Goal: Navigation & Orientation: Find specific page/section

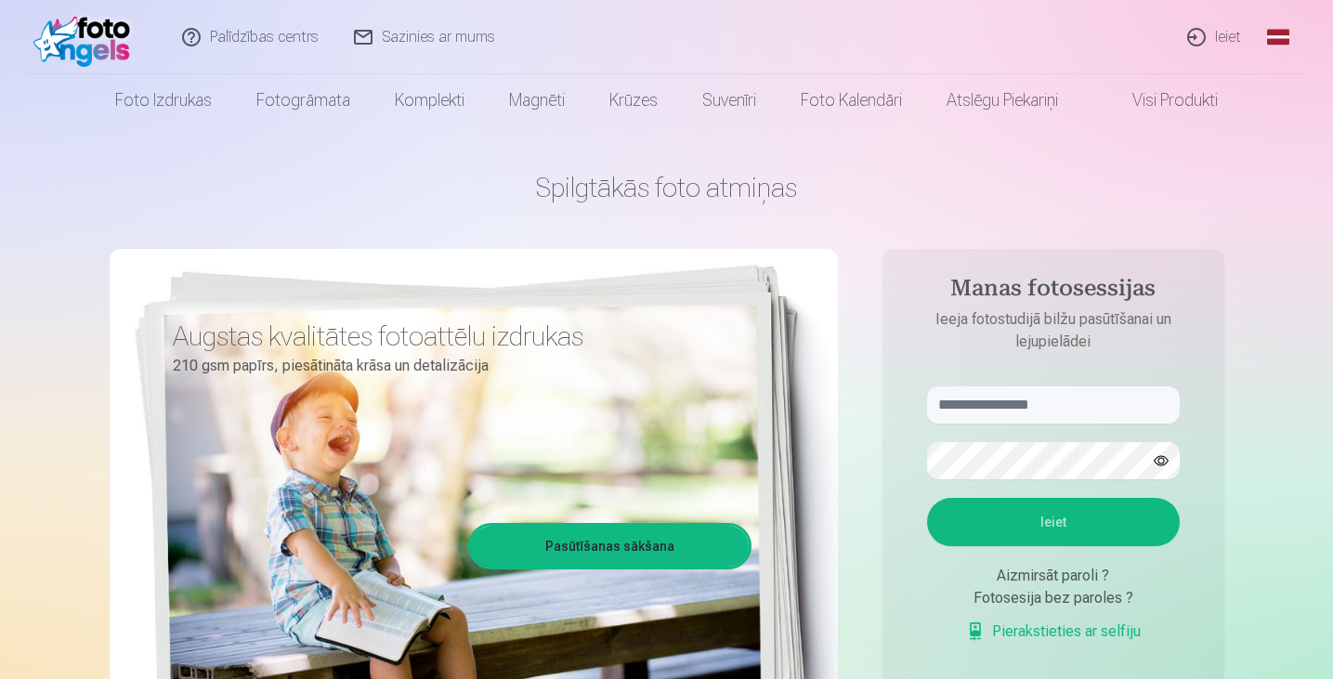
click at [1223, 42] on link "Ieiet" at bounding box center [1214, 37] width 89 height 74
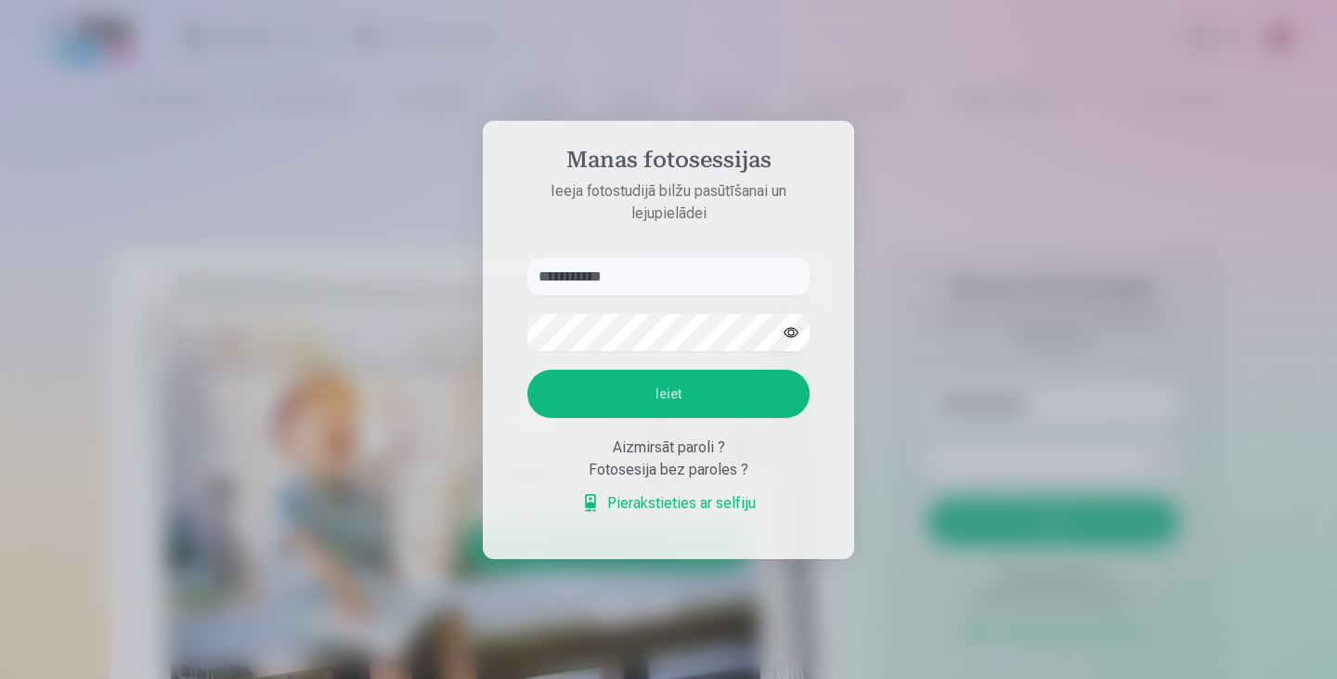
type input "**********"
click at [662, 386] on button "Ieiet" at bounding box center [669, 394] width 282 height 48
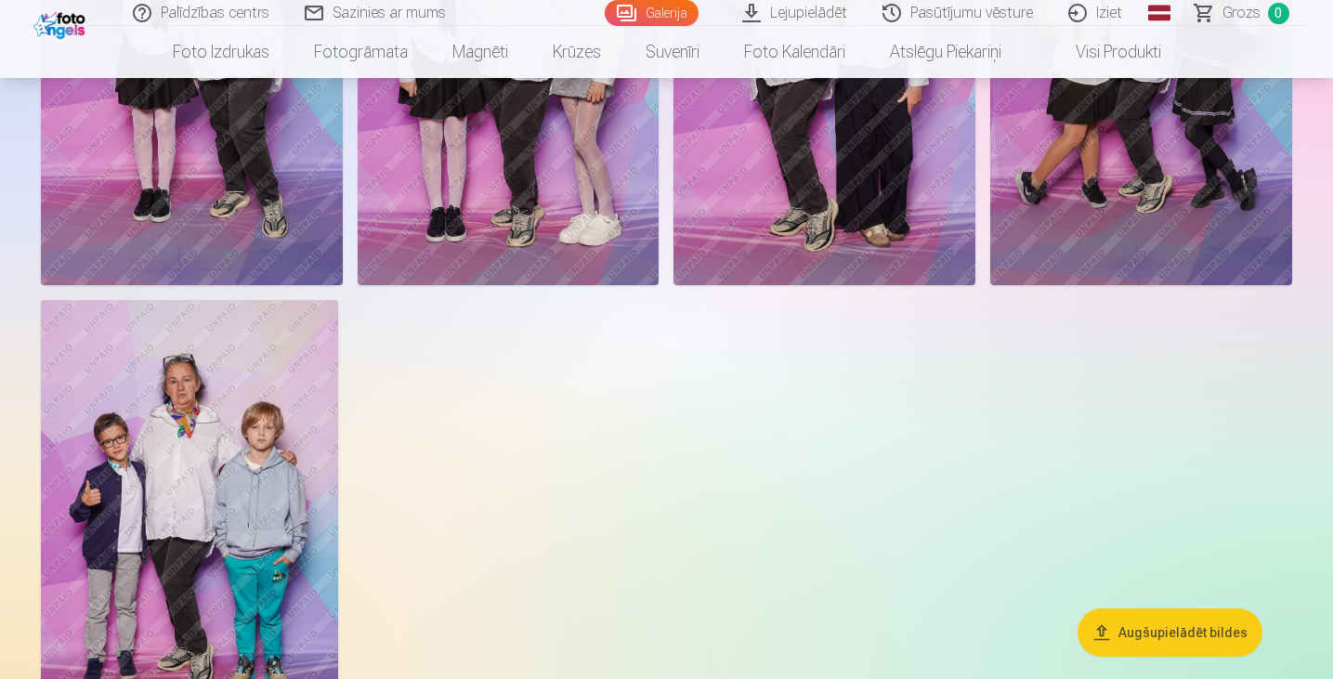
scroll to position [93, 0]
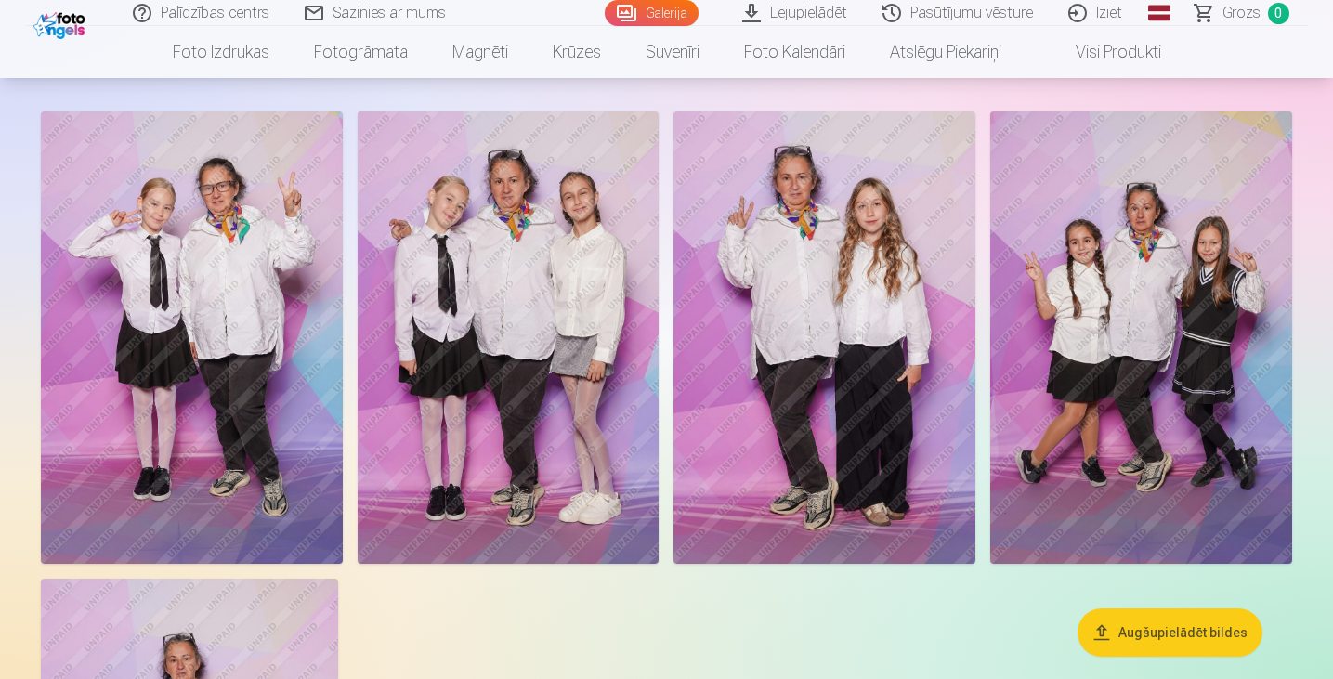
click at [267, 303] on img at bounding box center [192, 337] width 302 height 452
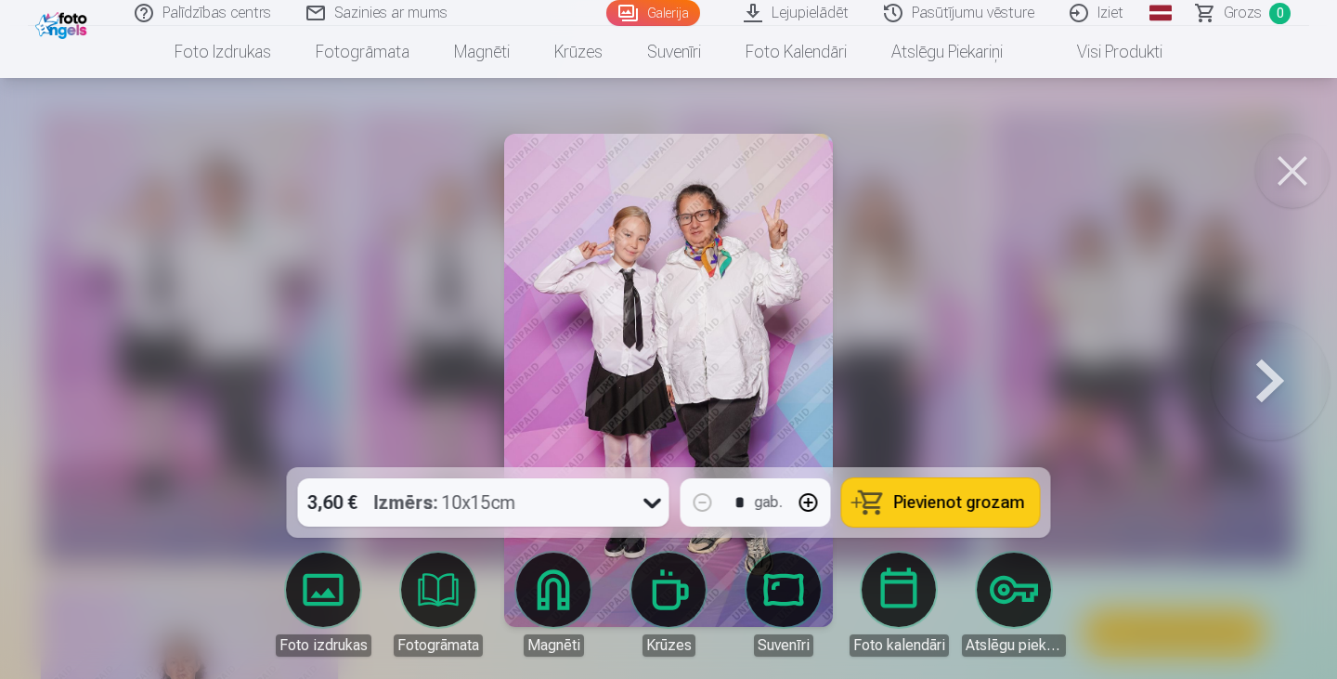
click at [1263, 369] on button at bounding box center [1270, 380] width 119 height 137
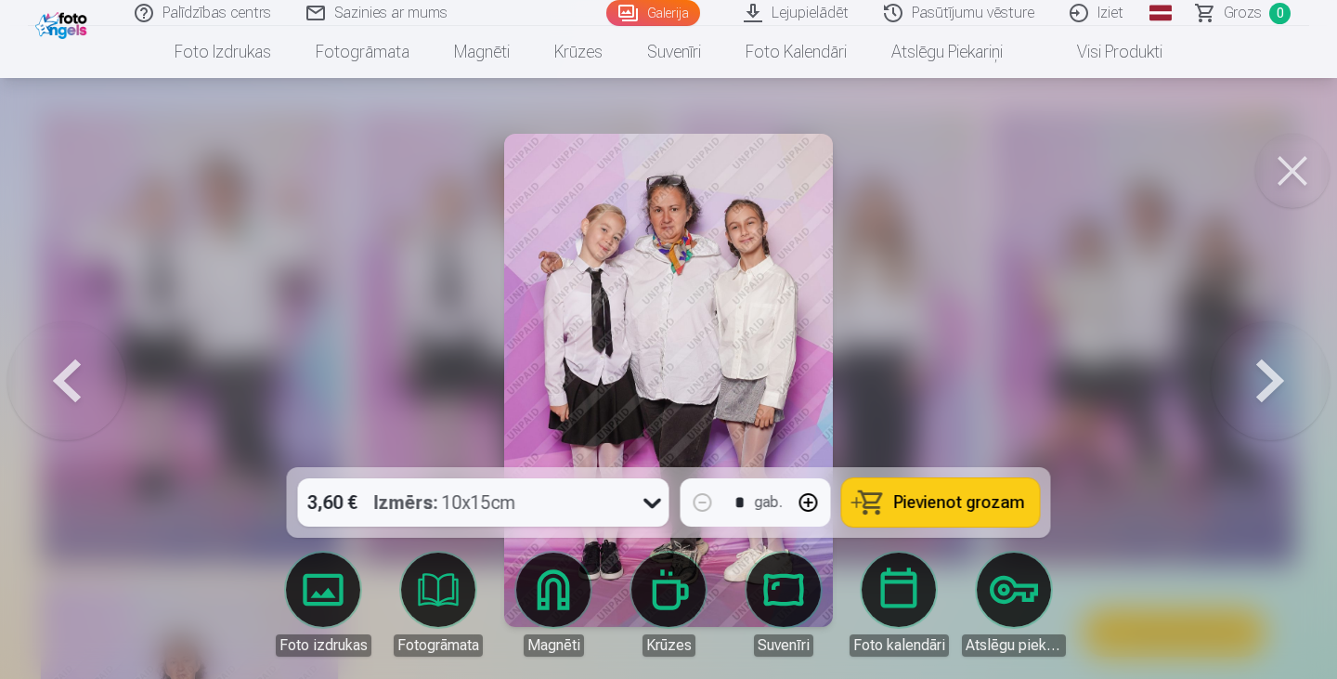
click at [1263, 369] on button at bounding box center [1270, 380] width 119 height 137
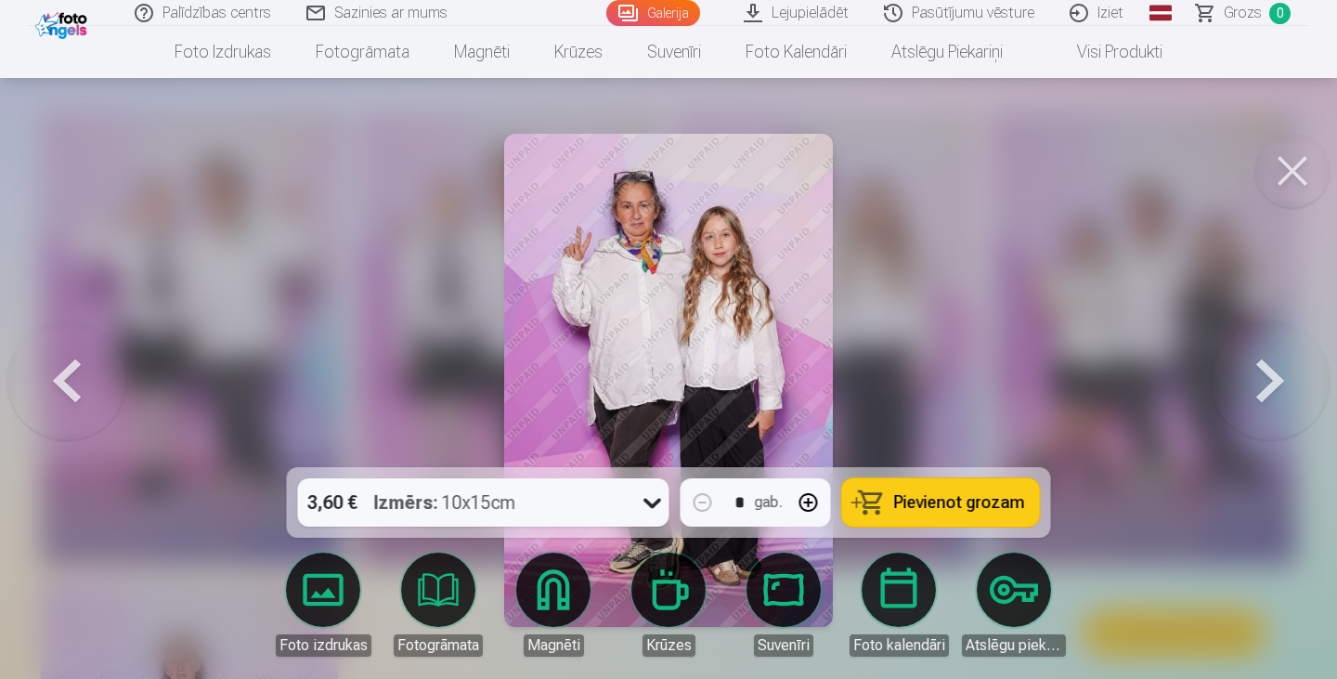
click at [1263, 369] on button at bounding box center [1270, 380] width 119 height 137
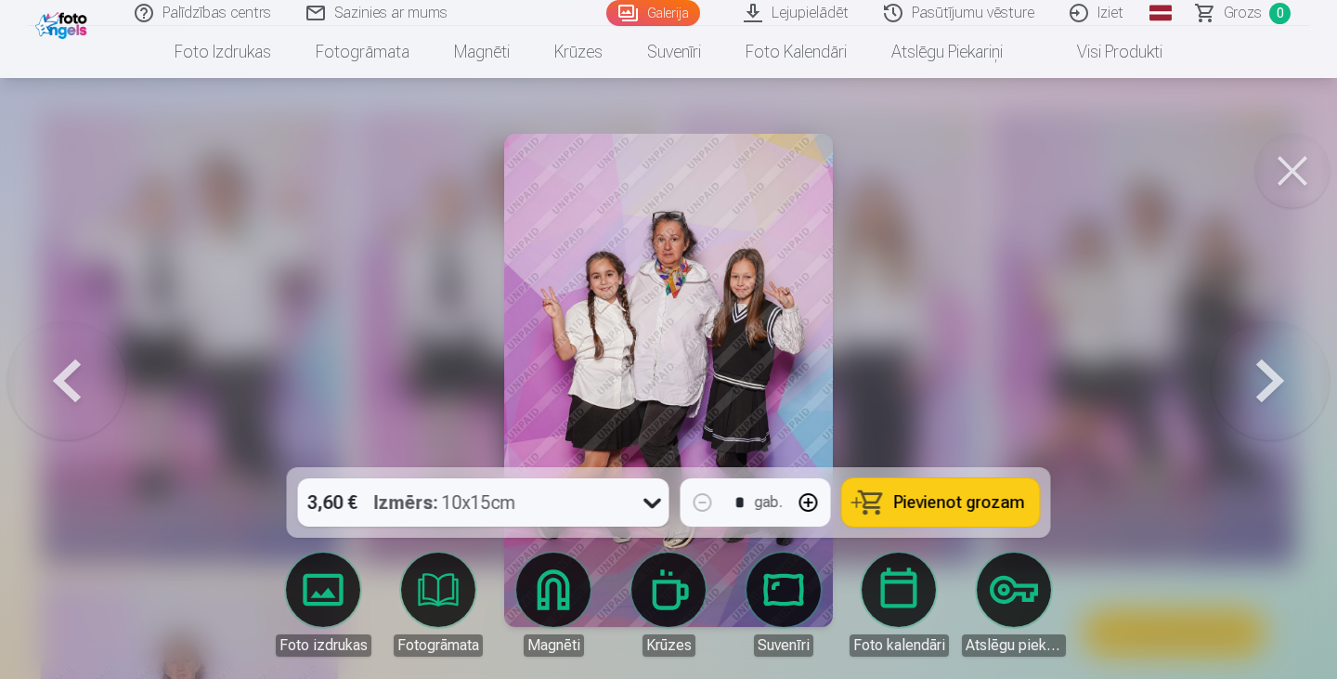
click at [1263, 369] on button at bounding box center [1270, 380] width 119 height 137
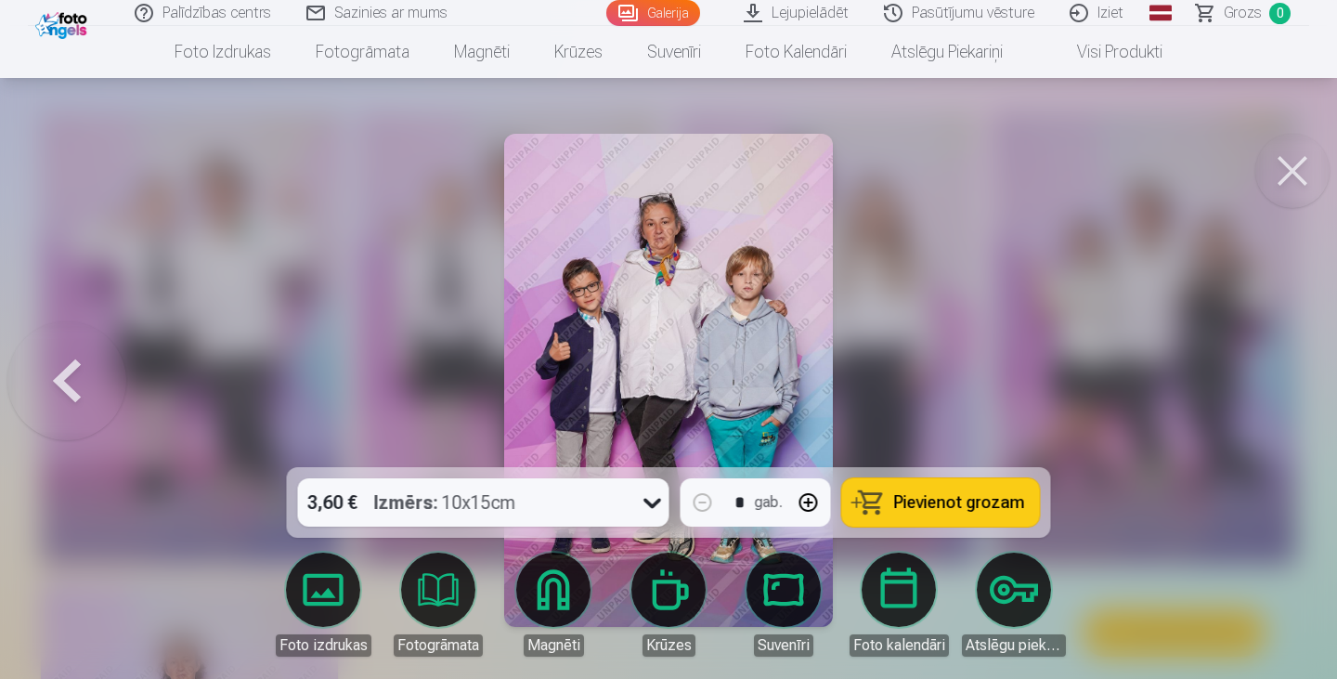
click at [1263, 369] on div at bounding box center [668, 339] width 1337 height 679
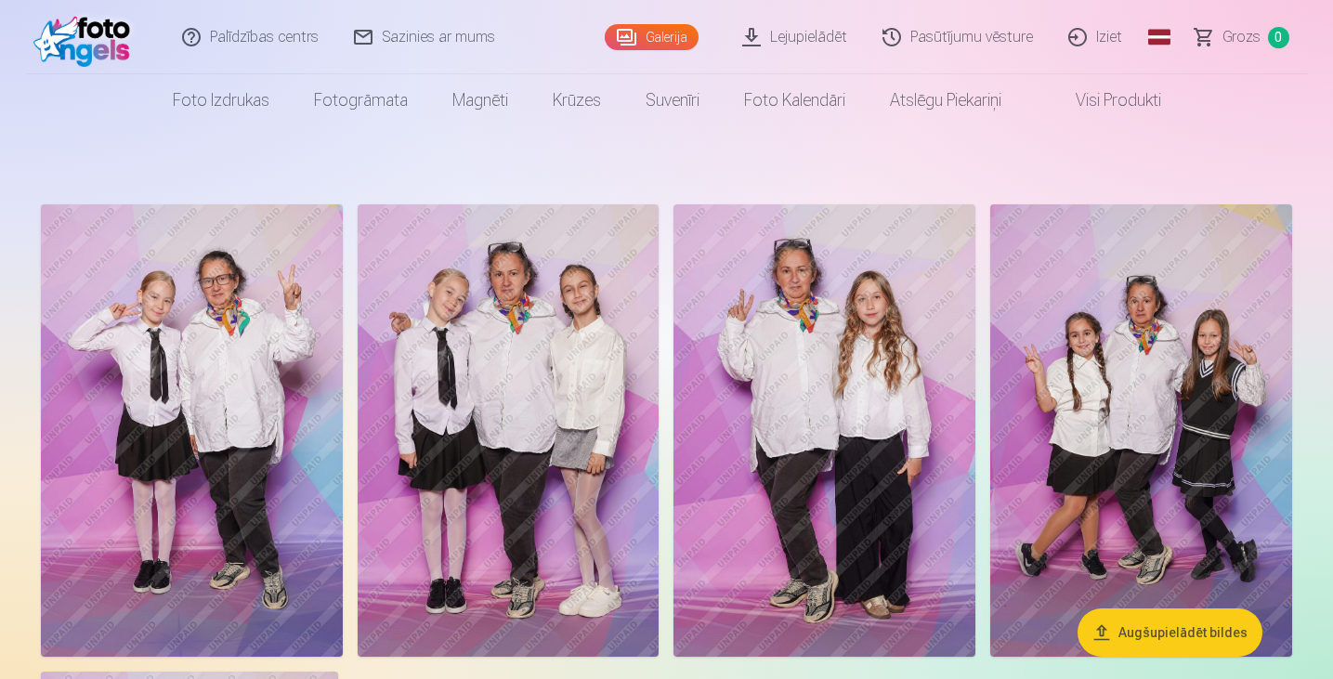
click at [789, 27] on link "Lejupielādēt" at bounding box center [795, 37] width 140 height 74
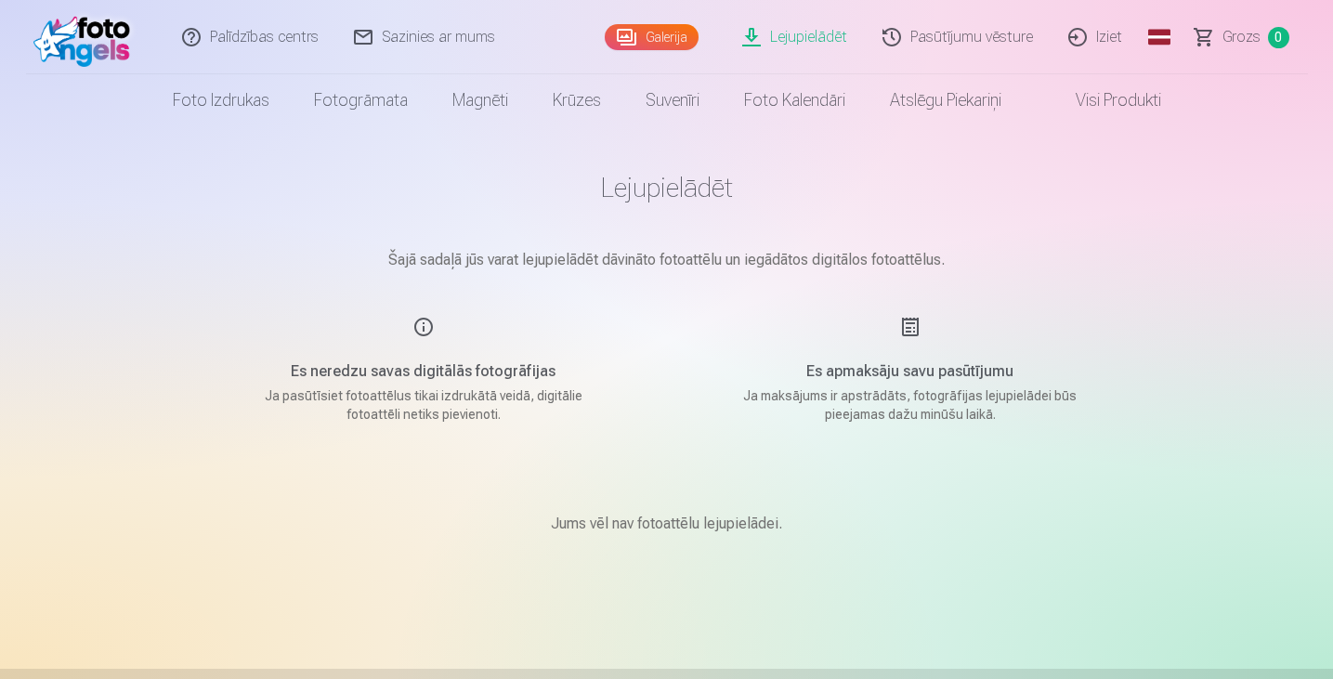
click at [394, 38] on link "Sazinies ar mums" at bounding box center [425, 37] width 176 height 74
